Goal: Task Accomplishment & Management: Complete application form

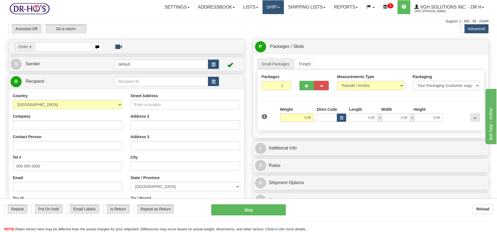
click at [269, 9] on link "Ship" at bounding box center [273, 7] width 21 height 14
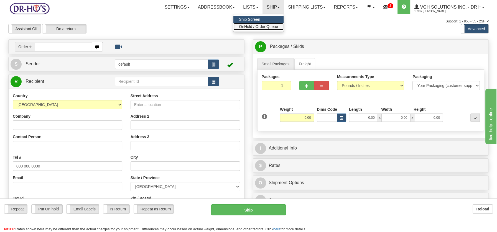
click at [265, 25] on span "OnHold / Order Queue" at bounding box center [258, 26] width 39 height 4
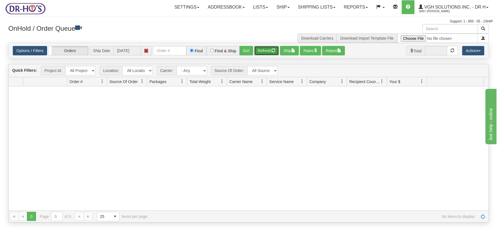
click at [262, 48] on button "Refresh" at bounding box center [266, 50] width 25 height 9
click at [279, 6] on link "Ship" at bounding box center [282, 7] width 21 height 14
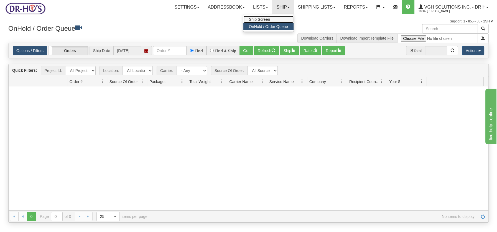
click at [264, 19] on span "Ship Screen" at bounding box center [259, 19] width 21 height 4
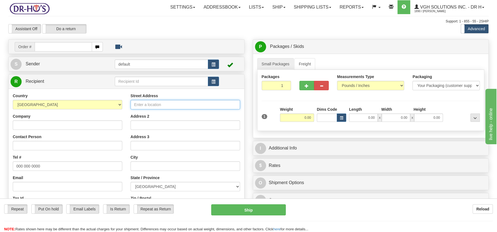
click at [137, 104] on input "Street Address" at bounding box center [186, 104] width 110 height 9
paste input "410 Rue VictoriaThurso, QC J0X 3B0"
type input "410 Rue VictoriaThurso, QC J0X 3B0"
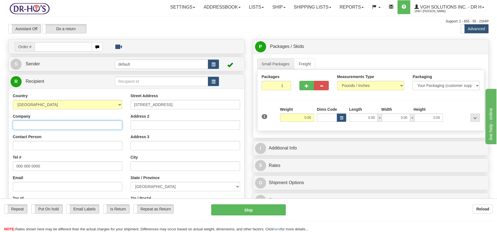
click at [25, 124] on input "Company" at bounding box center [68, 125] width 110 height 9
paste input "Robert Boisvenu"
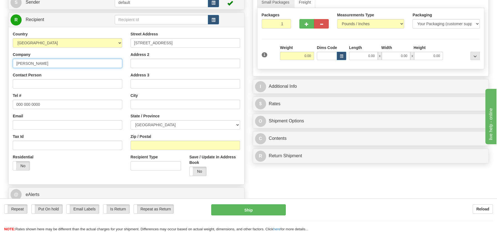
scroll to position [70, 0]
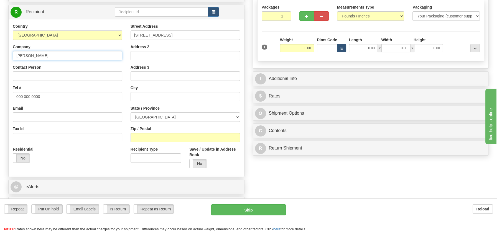
type input "Robert Boisvenu"
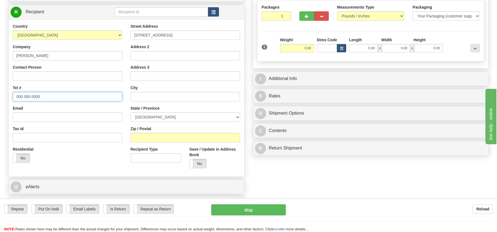
drag, startPoint x: 15, startPoint y: 96, endPoint x: 52, endPoint y: 96, distance: 37.2
click at [52, 96] on input "000 000 0000" at bounding box center [68, 96] width 110 height 9
paste input "8197074435"
type input "8197074435"
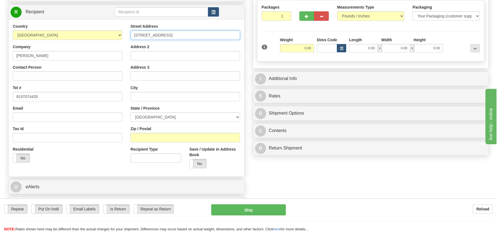
drag, startPoint x: 163, startPoint y: 33, endPoint x: 199, endPoint y: 33, distance: 36.3
click at [199, 33] on input "410 Rue VictoriaThurso, QC J0X 3B0" at bounding box center [186, 35] width 110 height 9
click at [180, 34] on input "410 Rue VictoriaThurso, QC J0X 3B0" at bounding box center [186, 35] width 110 height 9
drag, startPoint x: 164, startPoint y: 35, endPoint x: 200, endPoint y: 34, distance: 36.1
click at [200, 34] on input "410 Rue VictoriaThurso, QC J0X 3B0" at bounding box center [186, 35] width 110 height 9
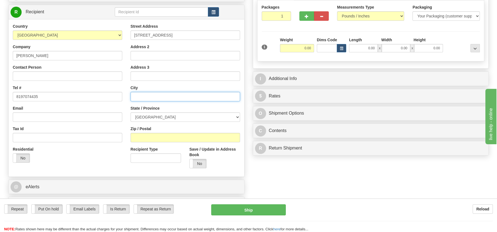
click at [139, 98] on input "text" at bounding box center [186, 96] width 110 height 9
paste input "Thurso, QC J0X 3B0"
drag, startPoint x: 155, startPoint y: 95, endPoint x: 173, endPoint y: 96, distance: 17.2
click at [173, 96] on input "Thurso, QC J0X 3B0" at bounding box center [186, 96] width 110 height 9
type input "Thurso, QC J0X 3B0"
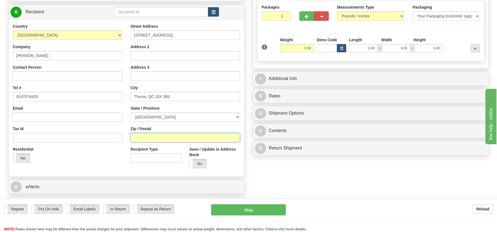
click at [146, 136] on input "Zip / Postal" at bounding box center [186, 137] width 110 height 9
paste input "J0X 3B0"
type input "J0X 3B0"
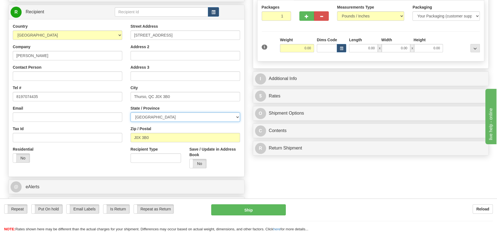
click at [236, 117] on select "ALBERTA BRITISH COLUMBIA MANITOBA NEW BRUNSWICK NEWFOUNDLAND NOVA SCOTIA NUNAVU…" at bounding box center [186, 117] width 110 height 9
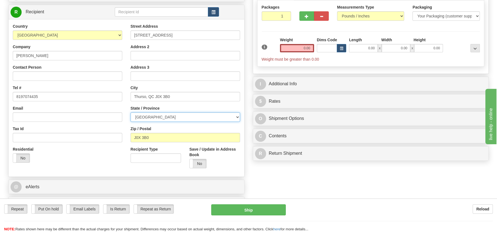
select select "QC"
click at [131, 113] on select "ALBERTA BRITISH COLUMBIA MANITOBA NEW BRUNSWICK NEWFOUNDLAND NOVA SCOTIA NUNAVU…" at bounding box center [186, 117] width 110 height 9
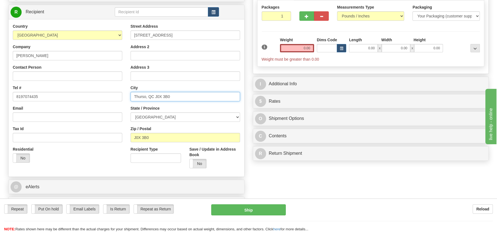
drag, startPoint x: 148, startPoint y: 95, endPoint x: 182, endPoint y: 94, distance: 34.1
click at [182, 94] on input "Thurso, QC J0X 3B0" at bounding box center [186, 96] width 110 height 9
type input "Thurso,"
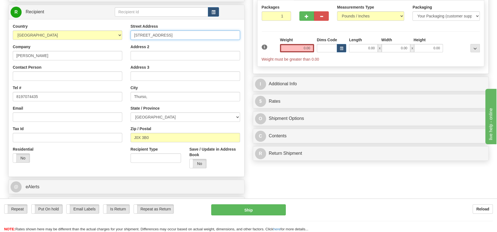
drag, startPoint x: 163, startPoint y: 34, endPoint x: 209, endPoint y: 37, distance: 46.4
click at [209, 37] on input "410 Rue VictoriaThurso, QC J0X 3B0" at bounding box center [186, 35] width 110 height 9
type input "410 Rue Victoria"
drag, startPoint x: 301, startPoint y: 50, endPoint x: 323, endPoint y: 49, distance: 22.2
click at [323, 49] on div "1 Weight 0.00 Dims Code 0.00" at bounding box center [370, 49] width 221 height 25
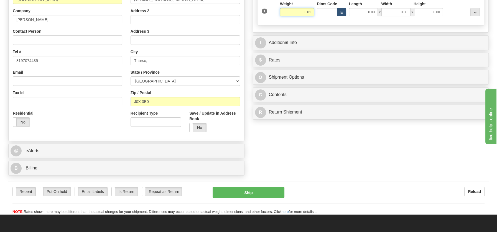
scroll to position [115, 0]
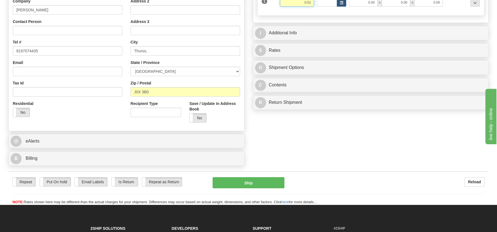
type input "0.01"
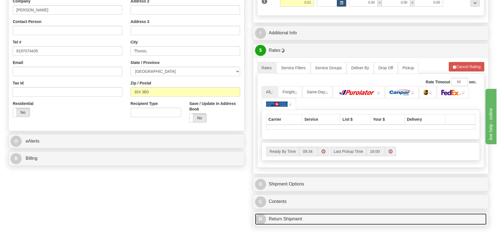
click at [270, 103] on div "P Packages / Skids 1 Packages - Weight: 0.01 Lbs 1 Skids - Weight: NaN Lbs Ship…" at bounding box center [371, 77] width 245 height 306
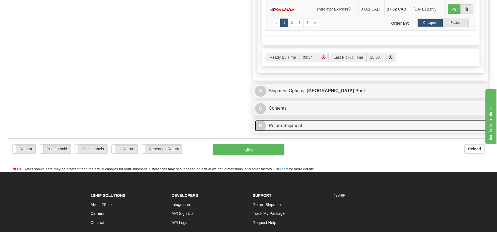
scroll to position [296, 0]
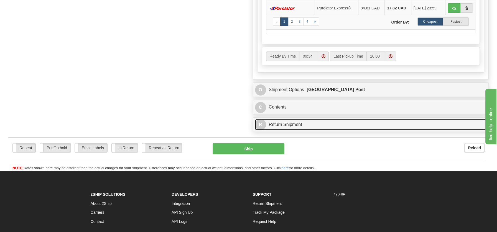
click at [279, 120] on link "R Return Shipment" at bounding box center [371, 124] width 232 height 11
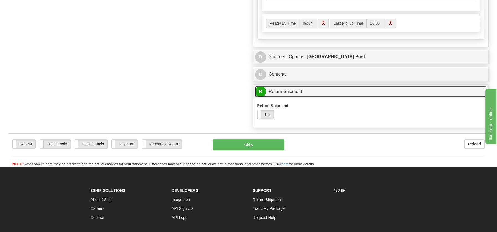
scroll to position [376, 0]
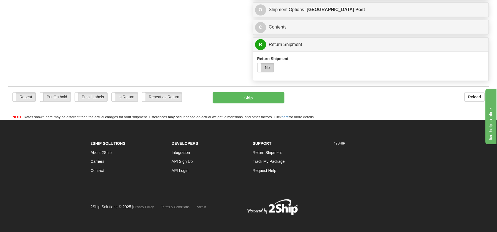
click at [267, 65] on label "No" at bounding box center [266, 67] width 17 height 9
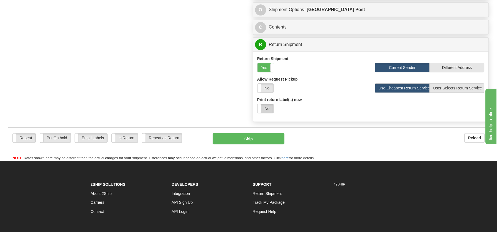
click at [265, 109] on label "No" at bounding box center [266, 108] width 16 height 9
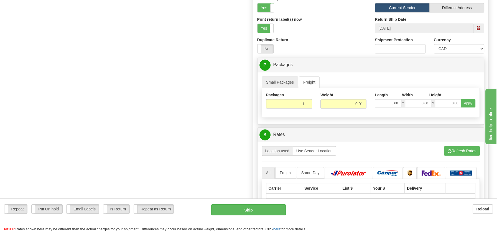
scroll to position [445, 0]
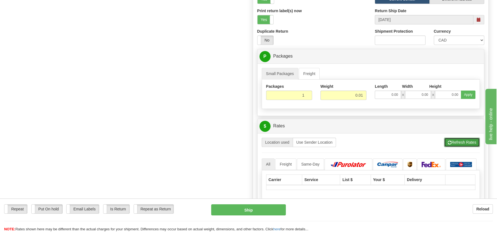
click at [465, 142] on button "Refresh Rates" at bounding box center [462, 142] width 36 height 9
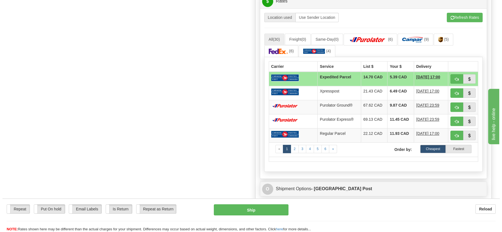
scroll to position [576, 0]
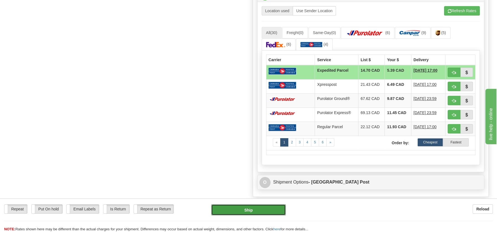
click at [257, 211] on button "Ship" at bounding box center [248, 210] width 75 height 11
type input "DOM.EP"
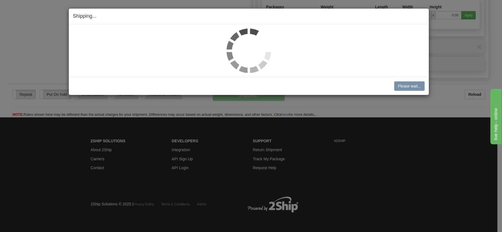
scroll to position [320, 0]
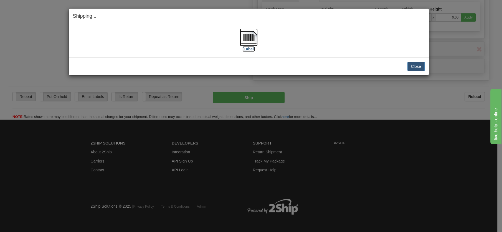
click at [246, 37] on img at bounding box center [249, 38] width 18 height 18
click at [410, 64] on button "Close" at bounding box center [415, 66] width 17 height 9
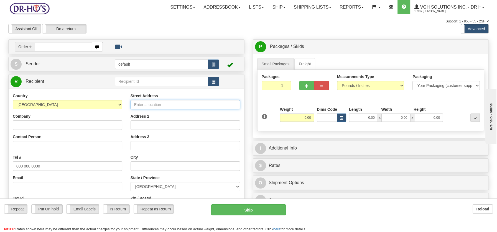
click at [141, 105] on input "Street Address" at bounding box center [186, 104] width 110 height 9
paste input "10635 Rue TolhurstMontréal, QC H3L 3A6"
type input "10635 Rue TolhurstMontréal, QC H3L 3A6"
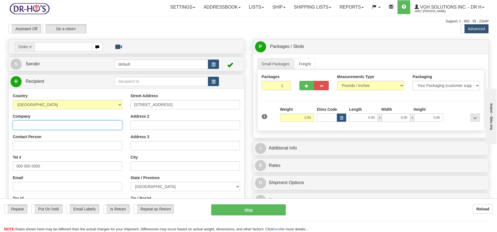
click at [17, 126] on input "Company" at bounding box center [68, 125] width 110 height 9
paste input "Marina Scoulsky"
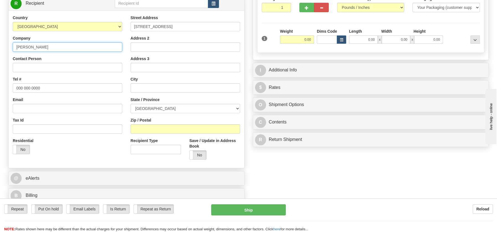
scroll to position [80, 0]
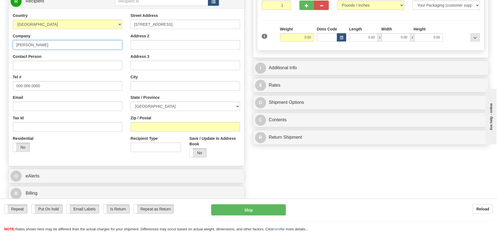
type input "Marina Scoulsky"
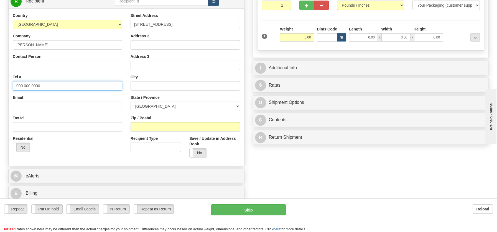
drag, startPoint x: 17, startPoint y: 85, endPoint x: 42, endPoint y: 85, distance: 25.5
click at [42, 85] on input "000 000 0000" at bounding box center [68, 85] width 110 height 9
paste input "5143339231"
type input "5143339231"
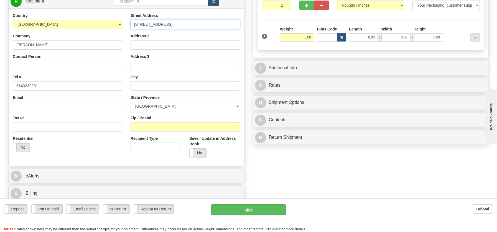
drag, startPoint x: 168, startPoint y: 24, endPoint x: 213, endPoint y: 25, distance: 44.4
click at [213, 25] on input "10635 Rue TolhurstMontréal, QC H3L 3A6" at bounding box center [186, 24] width 110 height 9
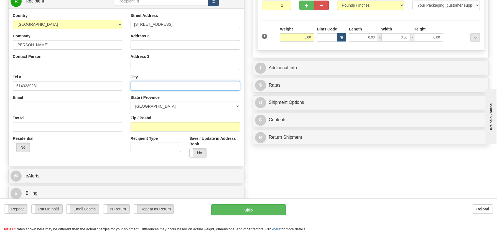
click at [143, 85] on input "text" at bounding box center [186, 85] width 110 height 9
paste input "Montréal, QC H3L 3A6"
drag, startPoint x: 158, startPoint y: 85, endPoint x: 183, endPoint y: 85, distance: 24.7
click at [183, 85] on input "Montréal, QC H3L 3A6" at bounding box center [186, 85] width 110 height 9
type input "Montréal, QC H3L 3A6"
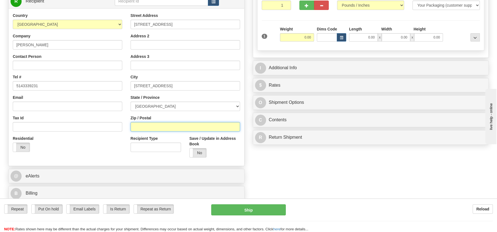
click at [159, 124] on input "Zip / Postal" at bounding box center [186, 126] width 110 height 9
paste input "H3L 3A6"
type input "H3L 3A6"
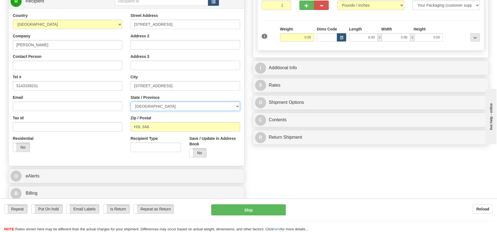
drag, startPoint x: 239, startPoint y: 107, endPoint x: 226, endPoint y: 103, distance: 12.7
click at [239, 107] on select "ALBERTA BRITISH COLUMBIA MANITOBA NEW BRUNSWICK NEWFOUNDLAND NOVA SCOTIA NUNAVU…" at bounding box center [186, 106] width 110 height 9
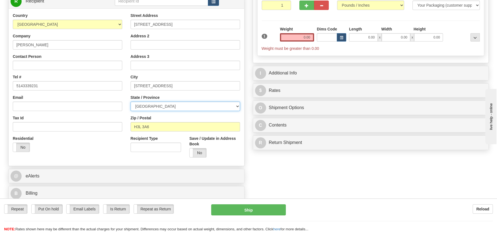
select select "QC"
click at [131, 102] on select "ALBERTA BRITISH COLUMBIA MANITOBA NEW BRUNSWICK NEWFOUNDLAND NOVA SCOTIA NUNAVU…" at bounding box center [186, 106] width 110 height 9
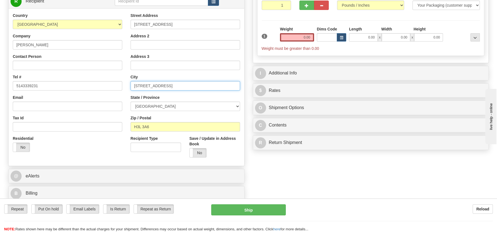
drag, startPoint x: 151, startPoint y: 86, endPoint x: 198, endPoint y: 85, distance: 46.3
click at [198, 85] on input "Montréal, QC H3L 3A6" at bounding box center [186, 85] width 110 height 9
type input "Montréal,"
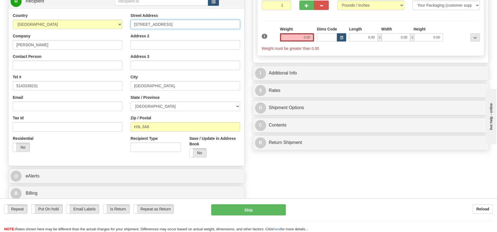
drag, startPoint x: 170, startPoint y: 24, endPoint x: 223, endPoint y: 26, distance: 53.5
click at [223, 26] on input "10635 Rue TolhurstMontréal, QC H3L 3A6" at bounding box center [186, 24] width 110 height 9
type input "10635 Rue Tolhurst"
drag, startPoint x: 297, startPoint y: 36, endPoint x: 319, endPoint y: 36, distance: 21.9
click at [319, 36] on div "1 Weight 0.00 Dims Code 0.00" at bounding box center [370, 38] width 221 height 25
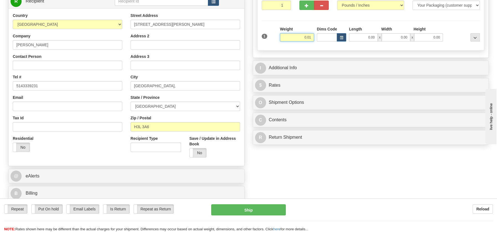
type input "0.01"
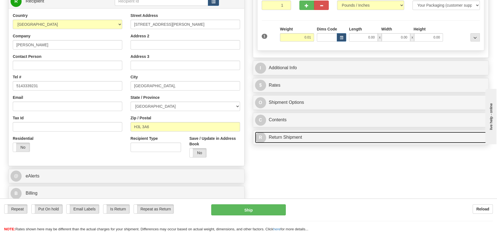
click at [301, 134] on div "P Packages / Skids 1 Packages - Weight: 0.00 Lbs 1 Skids - Weight: NaN Lbs Ship…" at bounding box center [371, 53] width 245 height 189
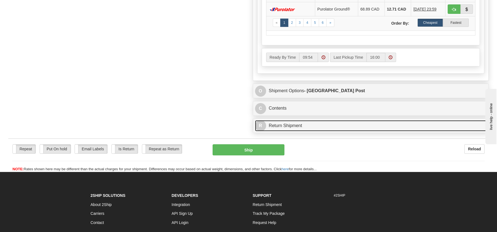
scroll to position [330, 0]
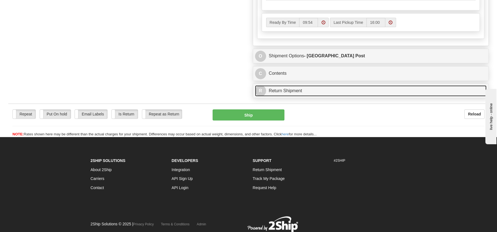
click at [283, 89] on link "R Return Shipment" at bounding box center [371, 90] width 232 height 11
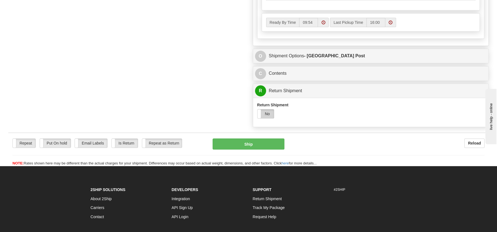
click at [267, 115] on label "No" at bounding box center [266, 114] width 17 height 9
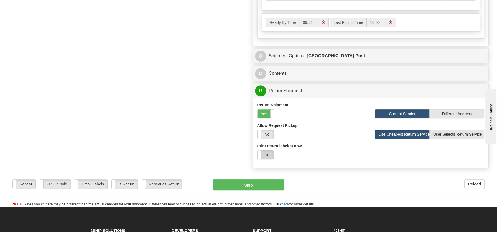
click at [268, 154] on label "No" at bounding box center [266, 155] width 16 height 9
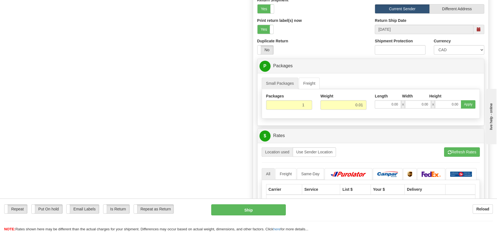
scroll to position [455, 0]
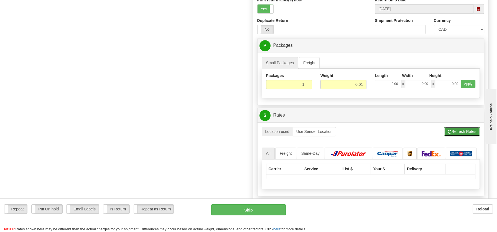
click at [451, 127] on button "Refresh Rates" at bounding box center [462, 131] width 36 height 9
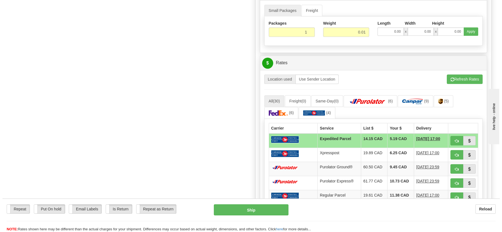
scroll to position [463, 0]
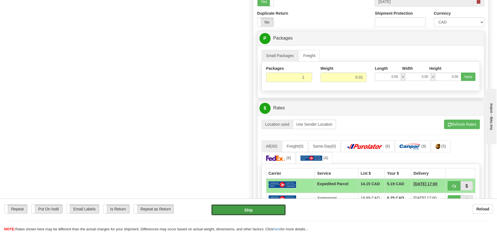
click at [243, 212] on button "Ship" at bounding box center [248, 210] width 75 height 11
type input "DOM.EP"
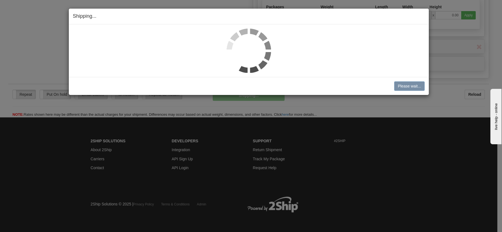
scroll to position [267, 0]
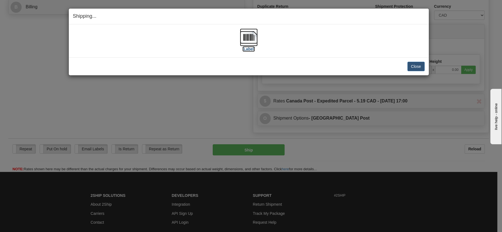
click at [252, 39] on img at bounding box center [249, 38] width 18 height 18
click at [420, 64] on button "Close" at bounding box center [415, 66] width 17 height 9
